Goal: Find specific page/section: Find specific page/section

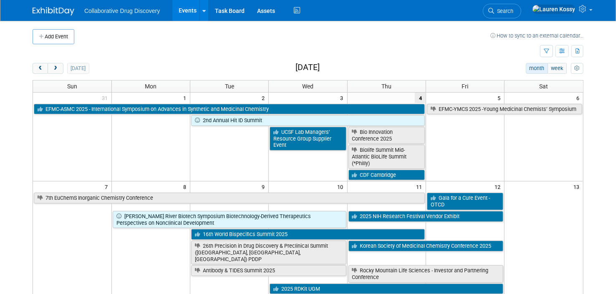
click at [545, 45] on button "button" at bounding box center [546, 51] width 13 height 12
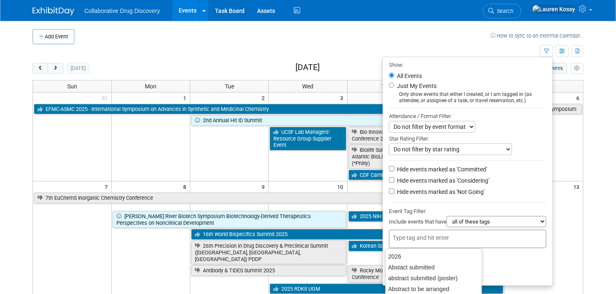
scroll to position [0, 0]
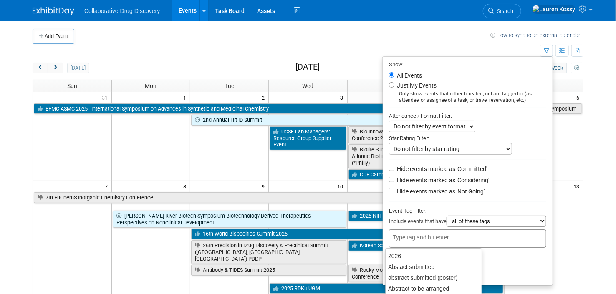
click at [454, 231] on div at bounding box center [467, 238] width 157 height 18
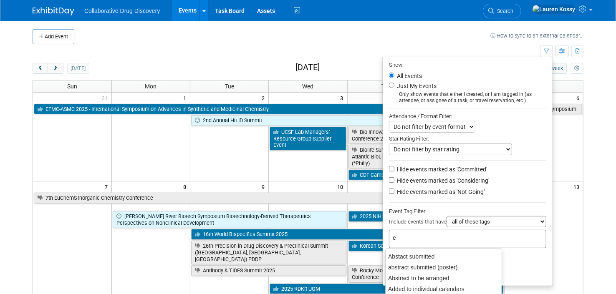
type input "eu"
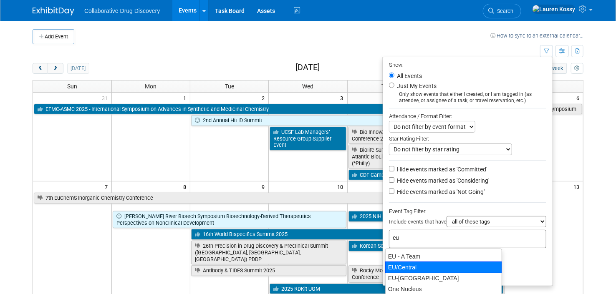
click at [448, 264] on div "EU/Central" at bounding box center [443, 267] width 117 height 12
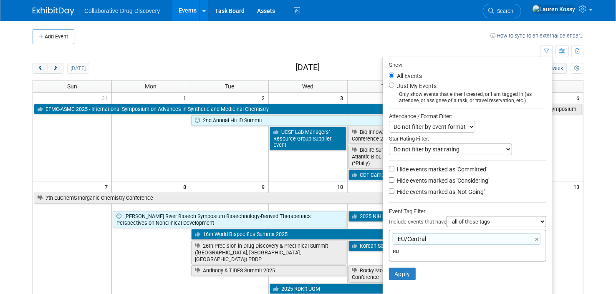
type input "EU/Central"
type input "eu"
click at [430, 287] on div "EU-[GEOGRAPHIC_DATA]" at bounding box center [443, 292] width 117 height 12
type input "EU/[GEOGRAPHIC_DATA], [GEOGRAPHIC_DATA]-[GEOGRAPHIC_DATA]"
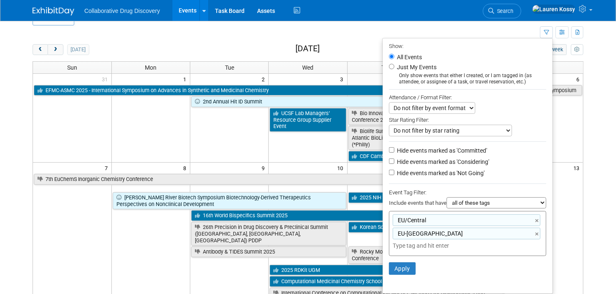
scroll to position [21, 0]
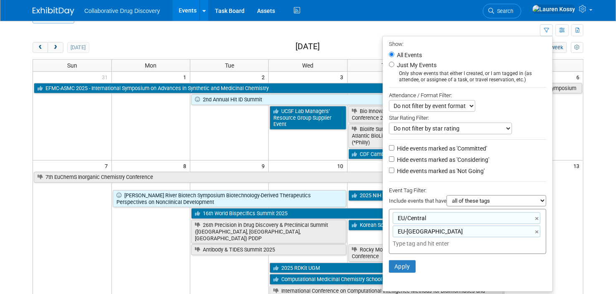
click at [490, 200] on select "all of these tags any one of these tags only and exactly these specific tags" at bounding box center [496, 200] width 100 height 11
select select "any"
click at [446, 196] on select "all of these tags any one of these tags only and exactly these specific tags" at bounding box center [496, 200] width 100 height 11
click at [396, 269] on button "Apply" at bounding box center [402, 266] width 27 height 13
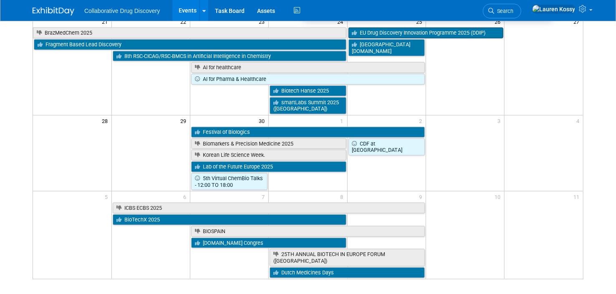
scroll to position [364, 0]
